Goal: Transaction & Acquisition: Subscribe to service/newsletter

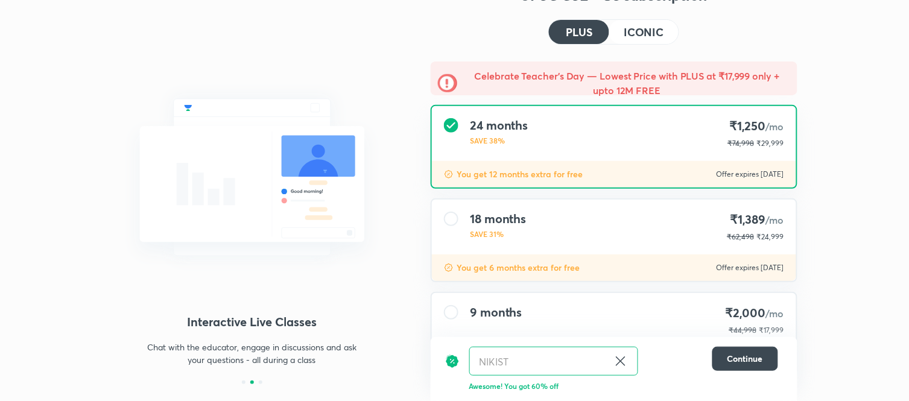
scroll to position [107, 0]
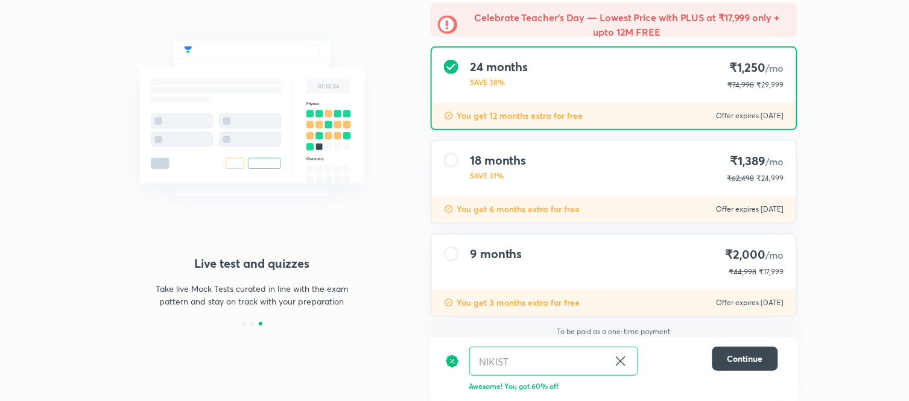
click at [766, 278] on div "9 months ₹2,000 /mo ₹44,998 ₹17,999" at bounding box center [614, 262] width 364 height 55
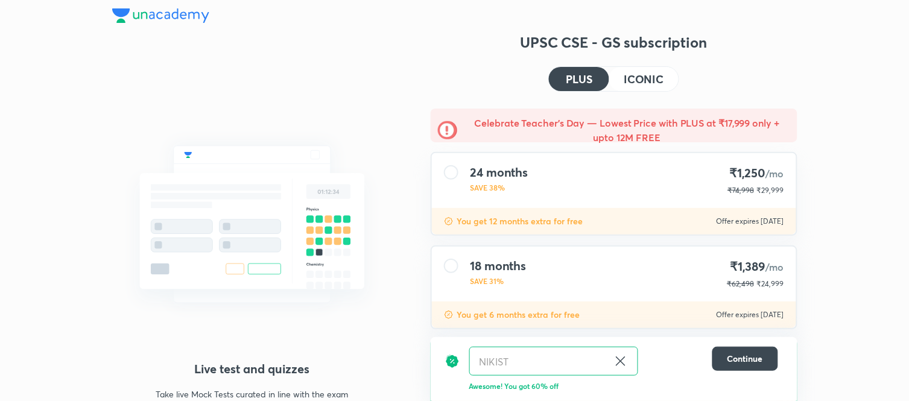
scroll to position [0, 0]
click at [643, 77] on h4 "ICONIC" at bounding box center [644, 80] width 40 height 11
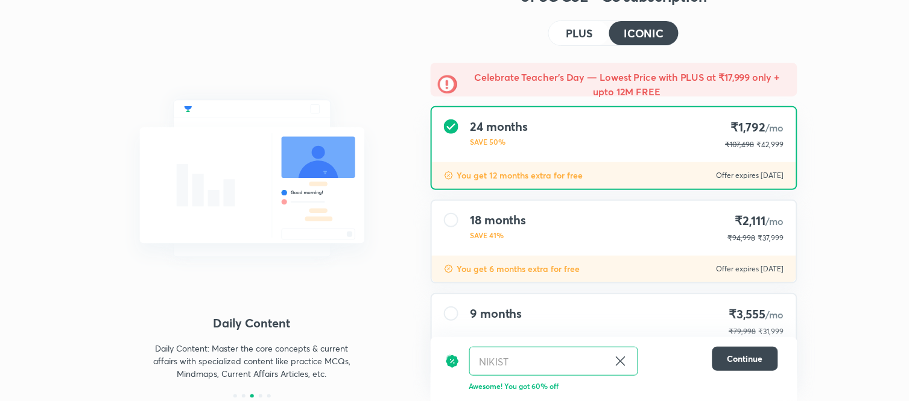
scroll to position [107, 0]
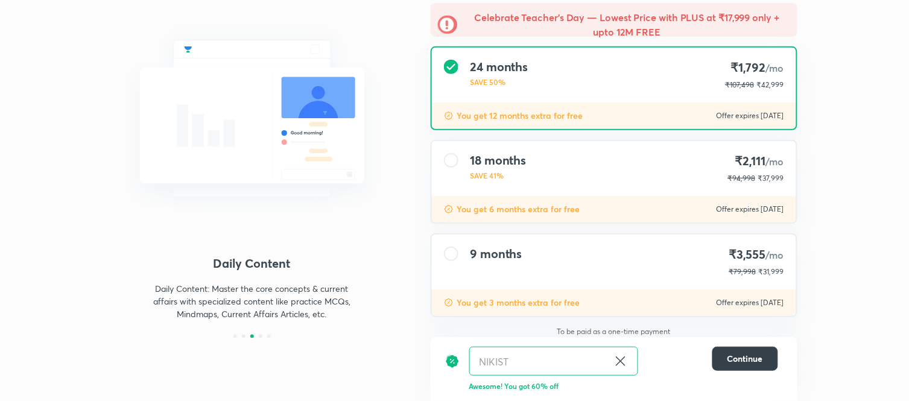
click at [763, 355] on span "Continue" at bounding box center [746, 359] width 36 height 12
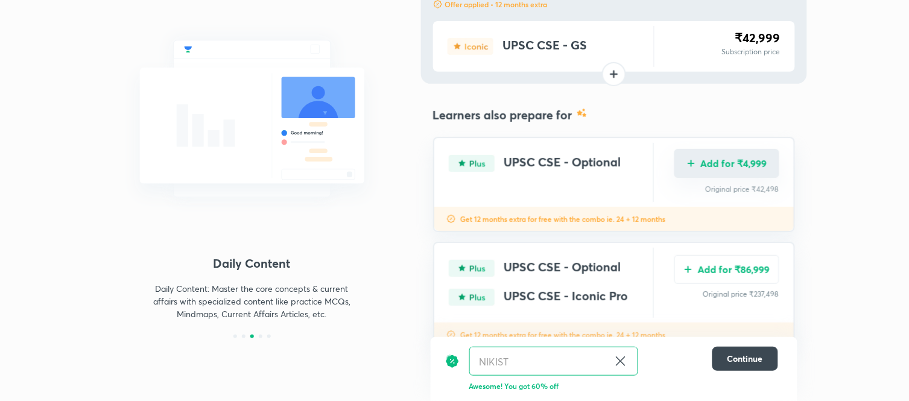
click at [753, 168] on button "Add for ₹4,999" at bounding box center [726, 163] width 105 height 29
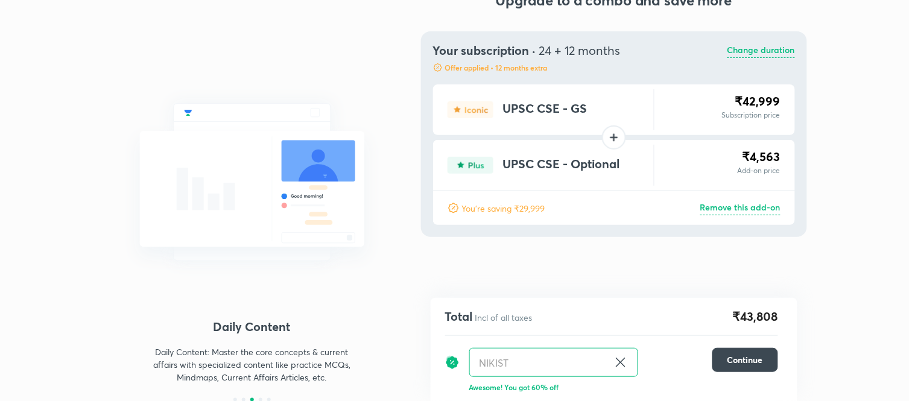
scroll to position [31, 0]
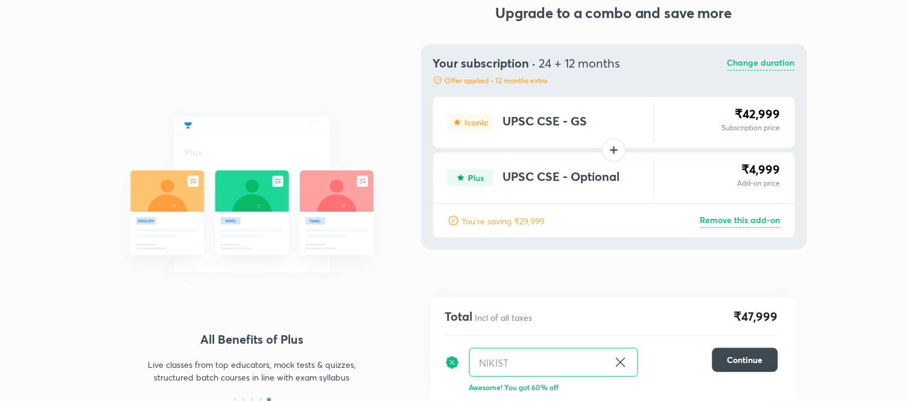
click at [769, 68] on p "Change duration" at bounding box center [762, 63] width 68 height 14
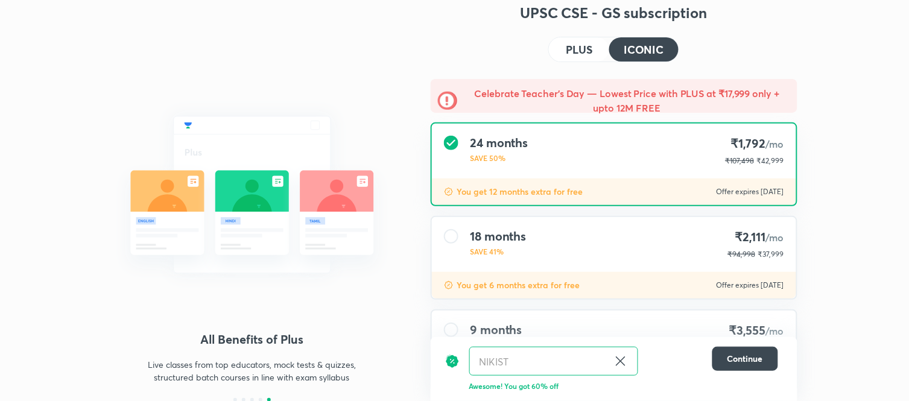
click at [598, 54] on button "PLUS" at bounding box center [579, 49] width 60 height 24
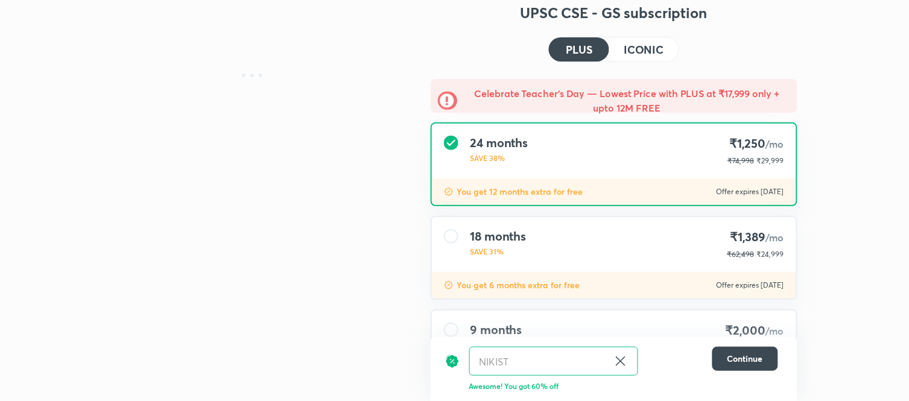
click at [650, 37] on button "ICONIC" at bounding box center [643, 49] width 69 height 24
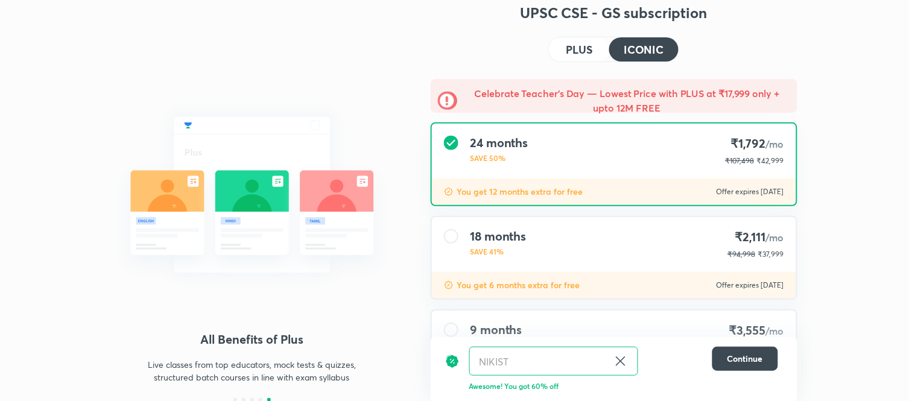
click at [583, 45] on h4 "PLUS" at bounding box center [579, 49] width 27 height 11
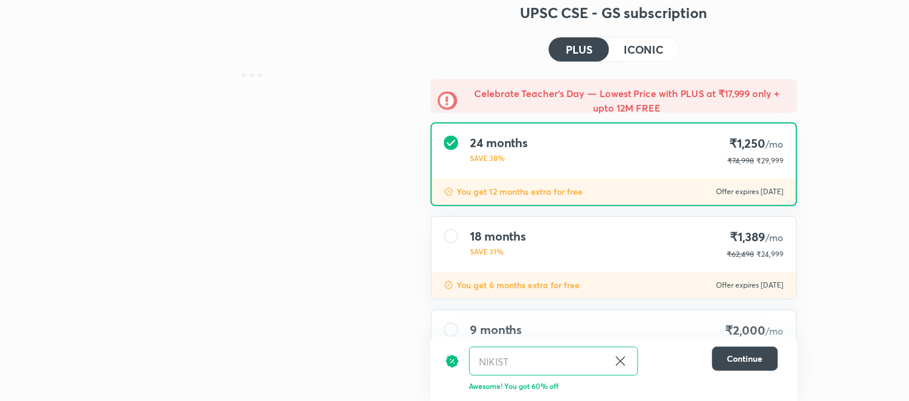
click at [642, 44] on h4 "ICONIC" at bounding box center [644, 49] width 40 height 11
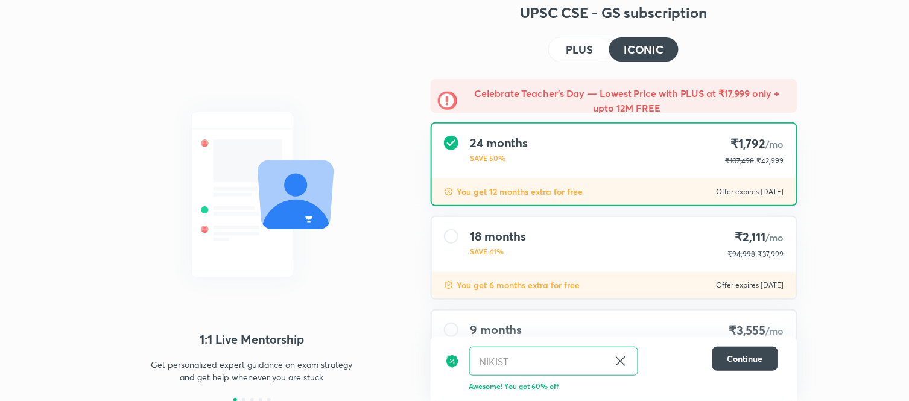
click at [574, 44] on h4 "PLUS" at bounding box center [579, 49] width 27 height 11
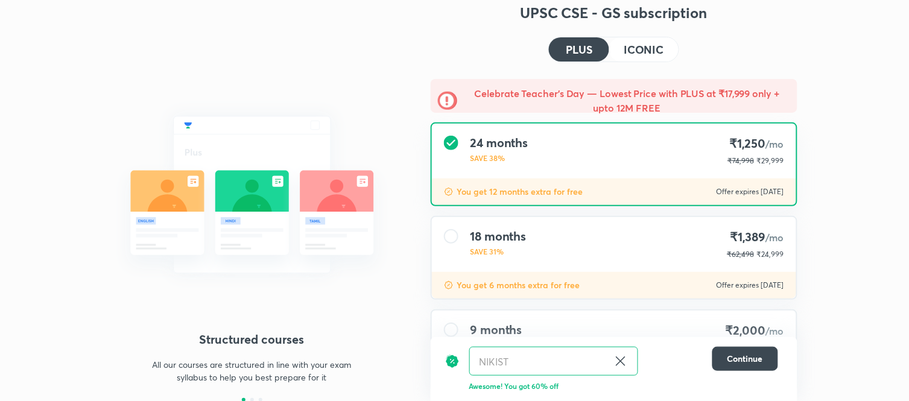
click at [647, 44] on h4 "ICONIC" at bounding box center [644, 49] width 40 height 11
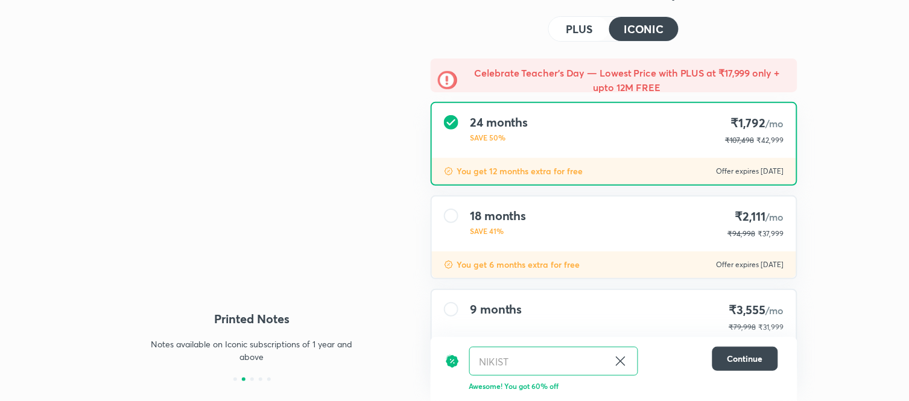
scroll to position [0, 0]
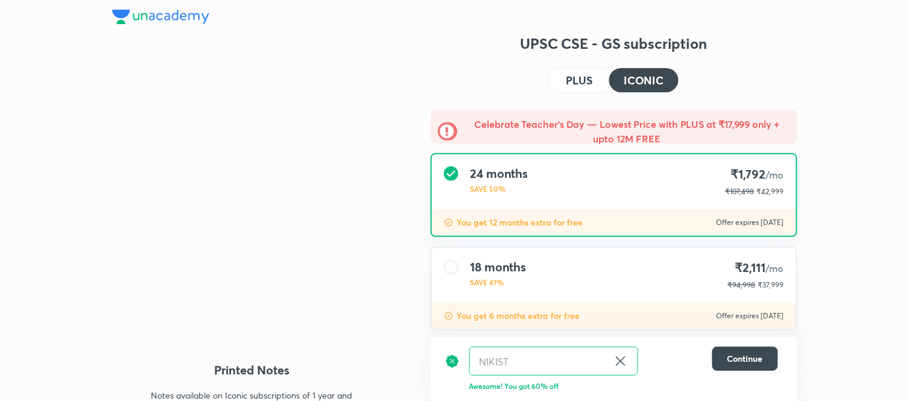
click at [598, 87] on button "PLUS" at bounding box center [579, 80] width 60 height 24
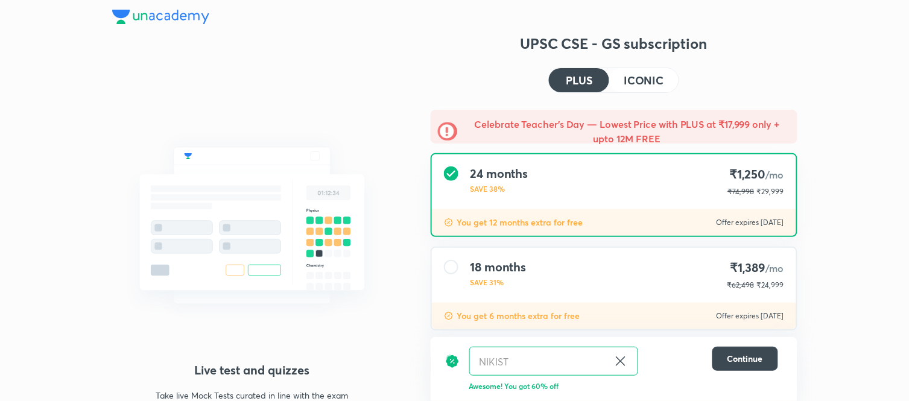
click at [636, 75] on h4 "ICONIC" at bounding box center [644, 80] width 40 height 11
